Goal: Task Accomplishment & Management: Use online tool/utility

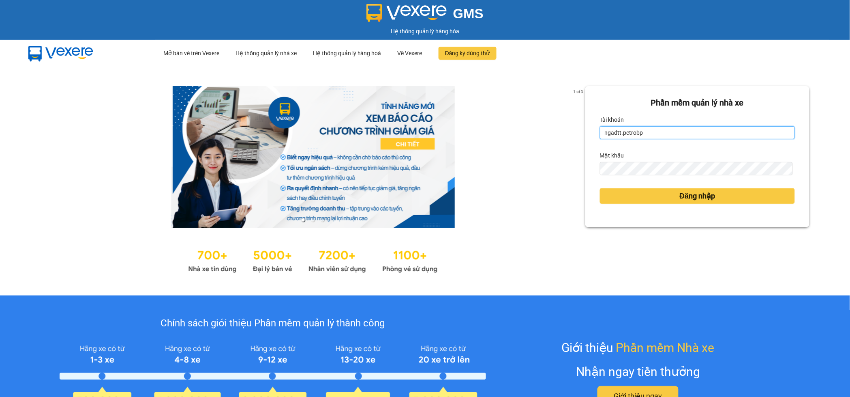
click at [661, 134] on input "ngadtt.petrobp" at bounding box center [697, 132] width 195 height 13
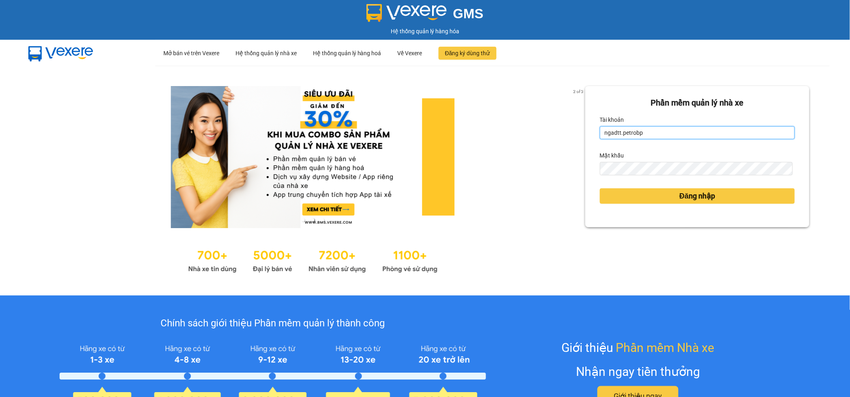
type input "datnm.petrobp"
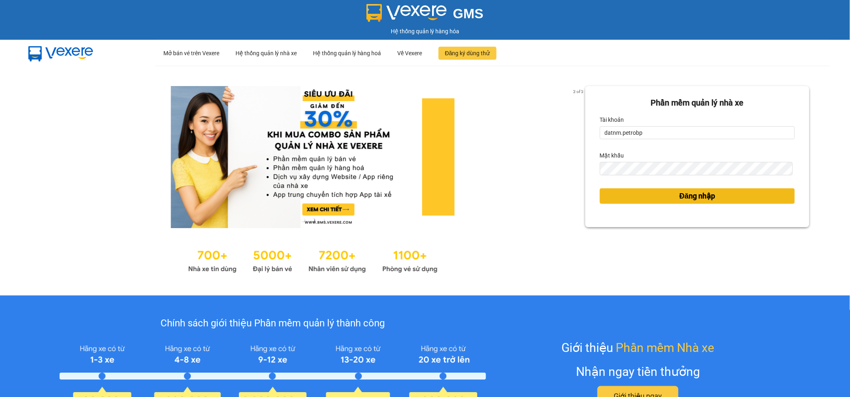
click at [663, 195] on button "Đăng nhập" at bounding box center [697, 195] width 195 height 15
click at [681, 192] on span "Đăng nhập" at bounding box center [698, 195] width 36 height 11
click at [680, 197] on span "Đăng nhập" at bounding box center [698, 195] width 36 height 11
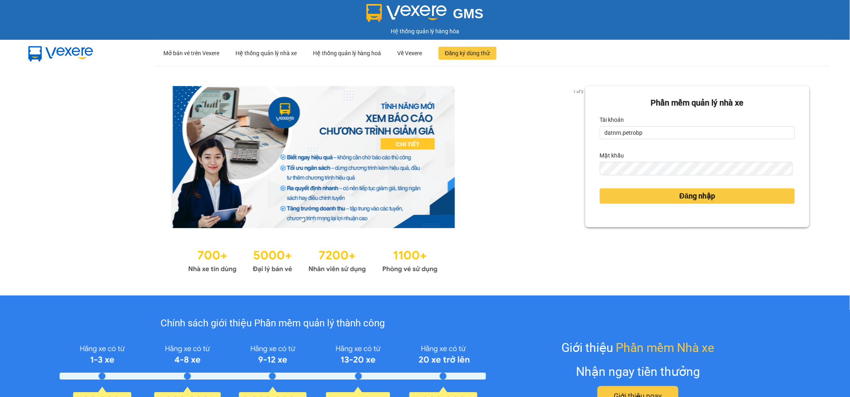
click at [680, 193] on body "GMS Hệ thống quản lý hàng hóa ··· Mở bán vé trên Vexere ··· Hệ thống quản lý nh…" at bounding box center [425, 198] width 850 height 397
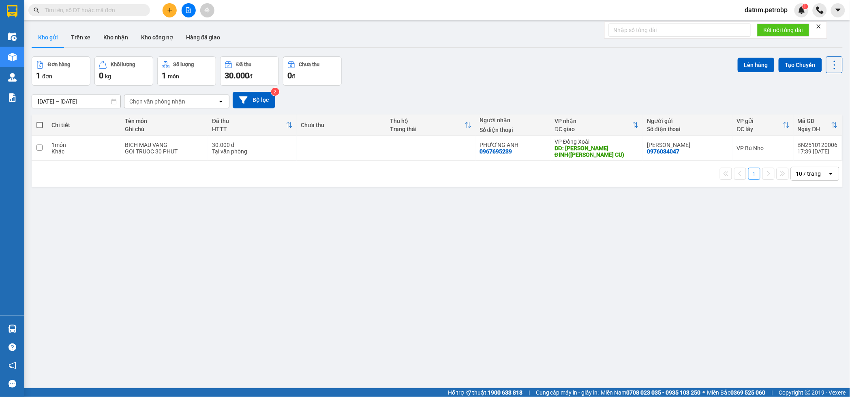
click at [51, 36] on button "Kho gửi" at bounding box center [48, 37] width 33 height 19
click at [63, 105] on input "[DATE] – [DATE]" at bounding box center [76, 101] width 88 height 13
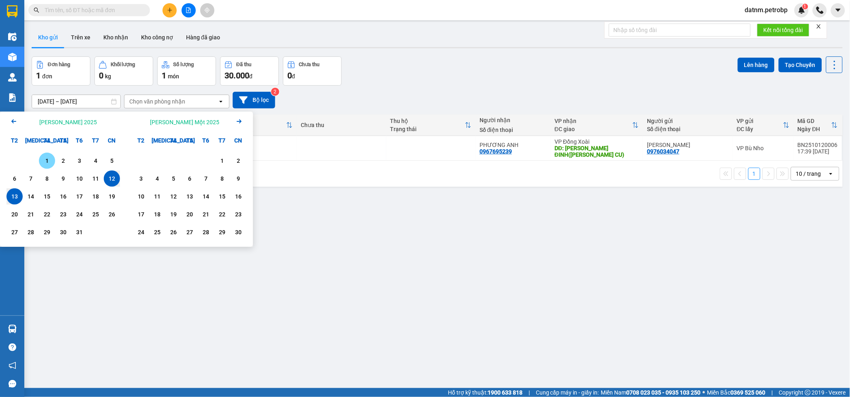
click at [49, 160] on div "1" at bounding box center [46, 161] width 11 height 10
click at [19, 192] on div "13" at bounding box center [14, 196] width 11 height 10
type input "[DATE] – [DATE]"
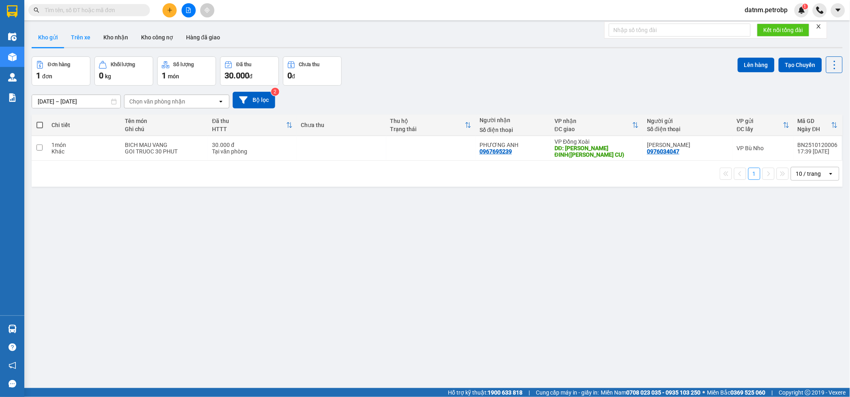
click at [85, 35] on button "Trên xe" at bounding box center [80, 37] width 32 height 19
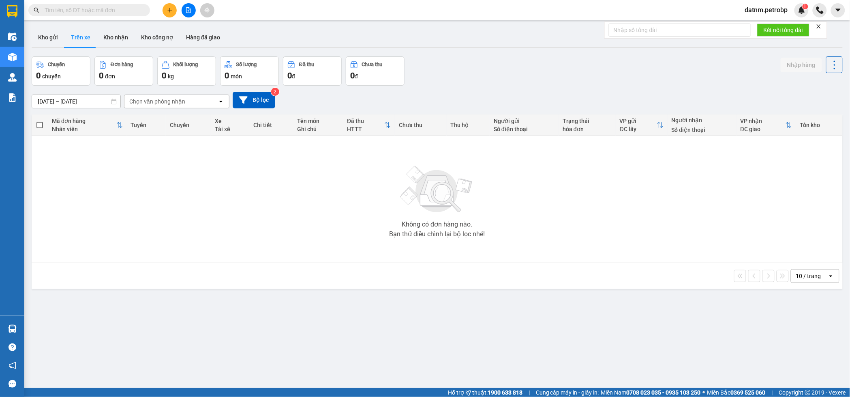
click at [81, 99] on input "[DATE] – [DATE]" at bounding box center [76, 101] width 88 height 13
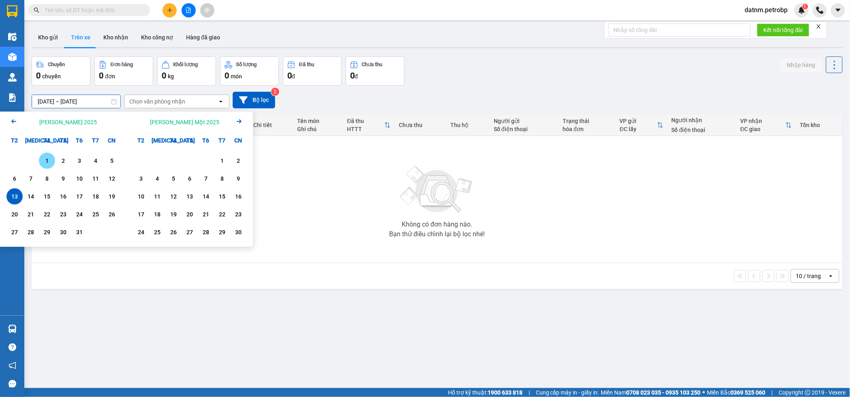
click at [44, 160] on div "1" at bounding box center [46, 161] width 11 height 10
click at [16, 196] on div "13" at bounding box center [14, 196] width 11 height 10
type input "[DATE] – [DATE]"
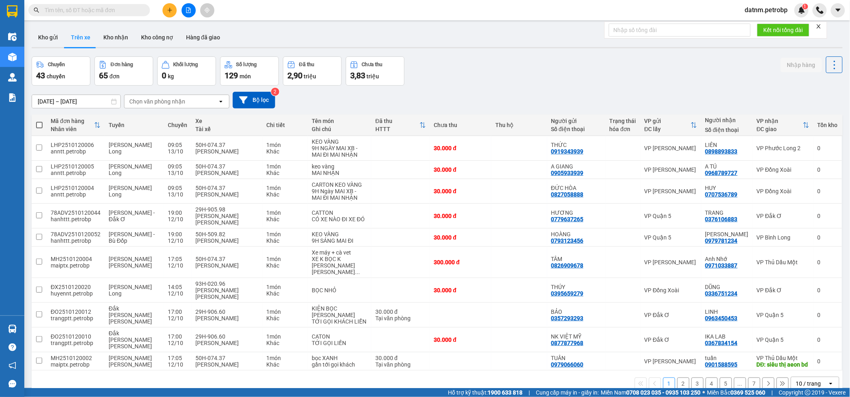
click at [180, 102] on div "Chọn văn phòng nhận" at bounding box center [157, 101] width 56 height 8
type input "BU"
click at [168, 122] on div "VP Bù Nho" at bounding box center [176, 119] width 105 height 15
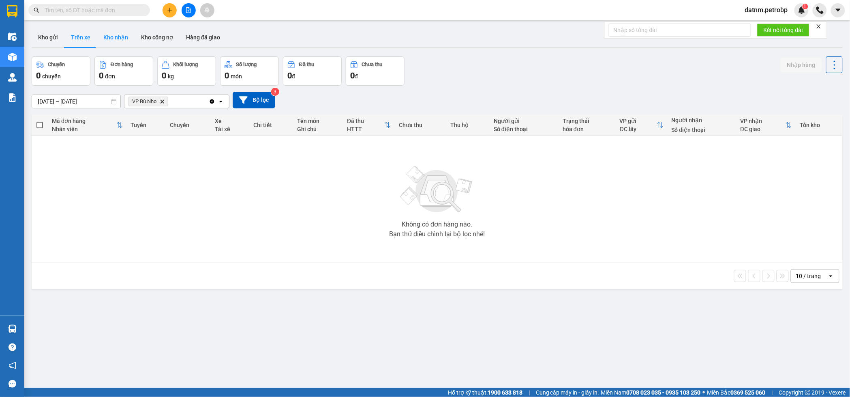
click at [122, 33] on button "Kho nhận" at bounding box center [116, 37] width 38 height 19
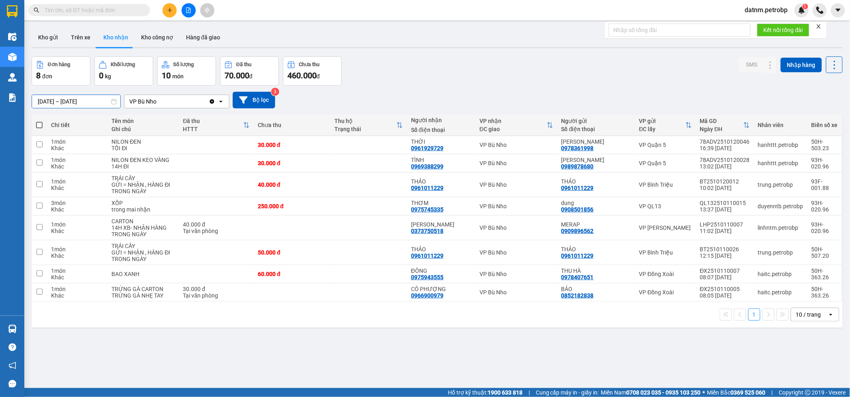
click at [68, 103] on input "[DATE] – [DATE]" at bounding box center [76, 101] width 88 height 13
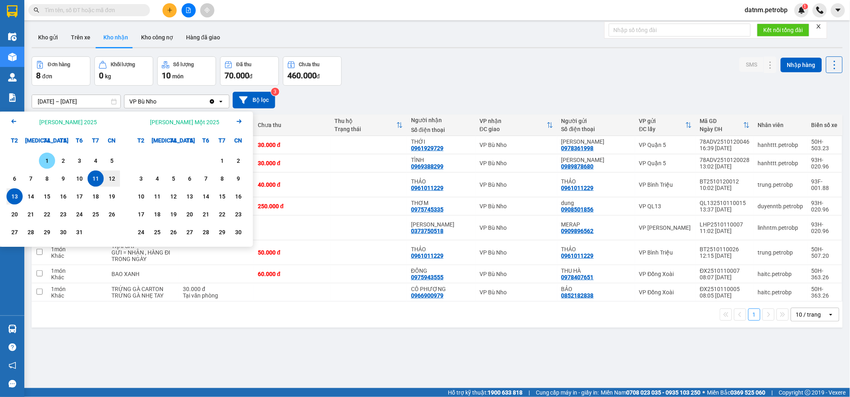
click at [47, 157] on div "1" at bounding box center [46, 161] width 11 height 10
click at [17, 193] on div "13" at bounding box center [14, 196] width 11 height 10
type input "[DATE] – [DATE]"
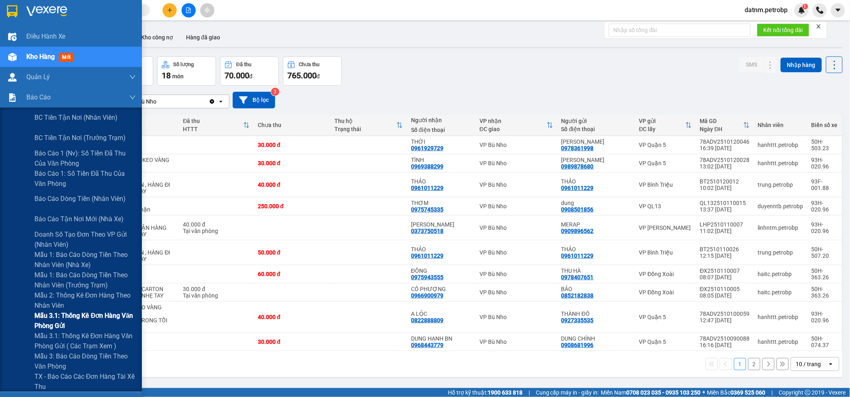
click at [57, 317] on span "Mẫu 3.1: Thống kê đơn hàng văn phòng gửi" at bounding box center [84, 320] width 101 height 20
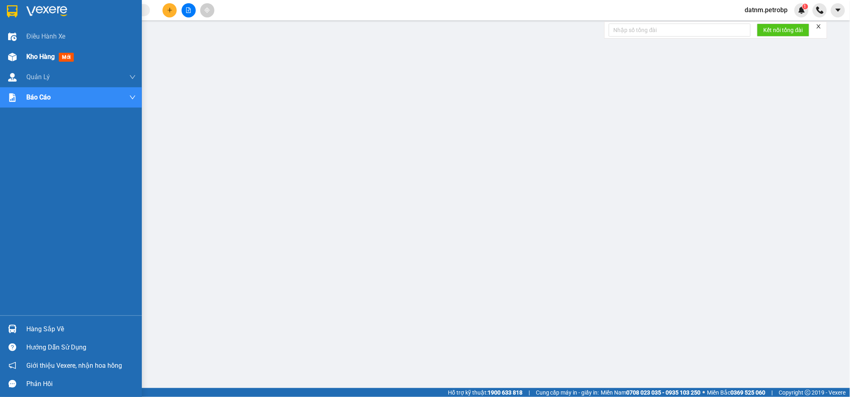
click at [36, 58] on span "Kho hàng" at bounding box center [40, 57] width 28 height 8
